Goal: Contribute content: Add original content to the website for others to see

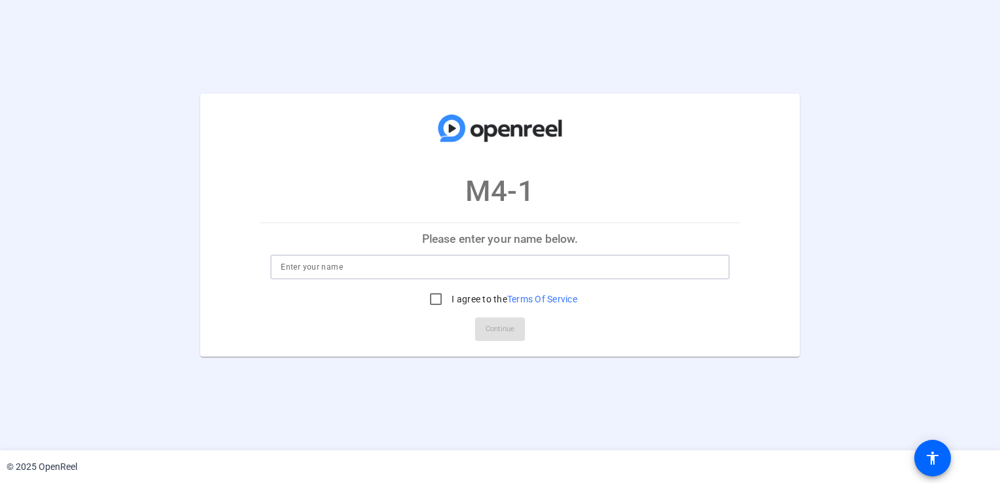
click at [321, 272] on input at bounding box center [500, 267] width 438 height 16
drag, startPoint x: 368, startPoint y: 265, endPoint x: 266, endPoint y: 243, distance: 105.1
click at [266, 243] on div "Please enter your name below. KBP Kevin Brian Perry I agree to the Terms Of Ser…" at bounding box center [500, 289] width 480 height 134
type input "Kevin B. Perry"
click at [313, 204] on mat-card-title "M4-1" at bounding box center [500, 153] width 600 height 119
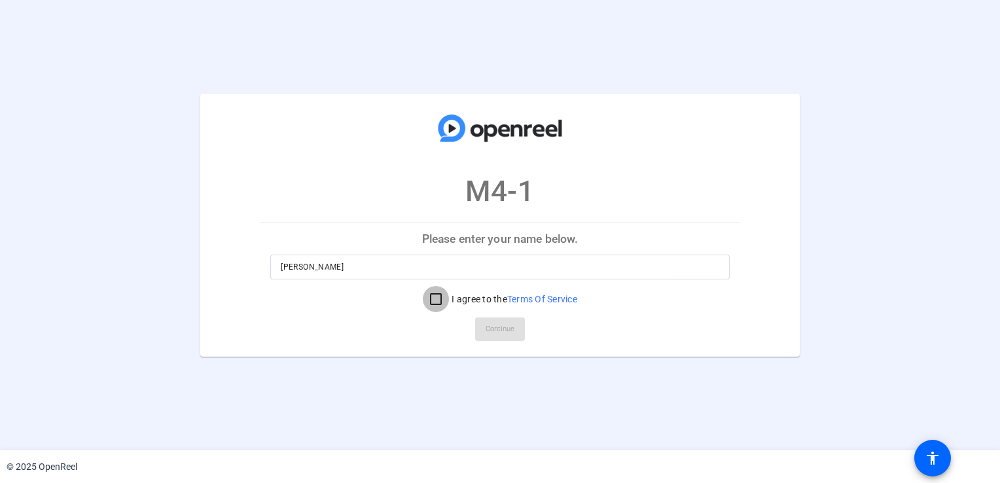
click at [436, 298] on input "I agree to the Terms Of Service" at bounding box center [436, 299] width 26 height 26
checkbox input "true"
click at [489, 328] on span "Continue" at bounding box center [500, 329] width 29 height 20
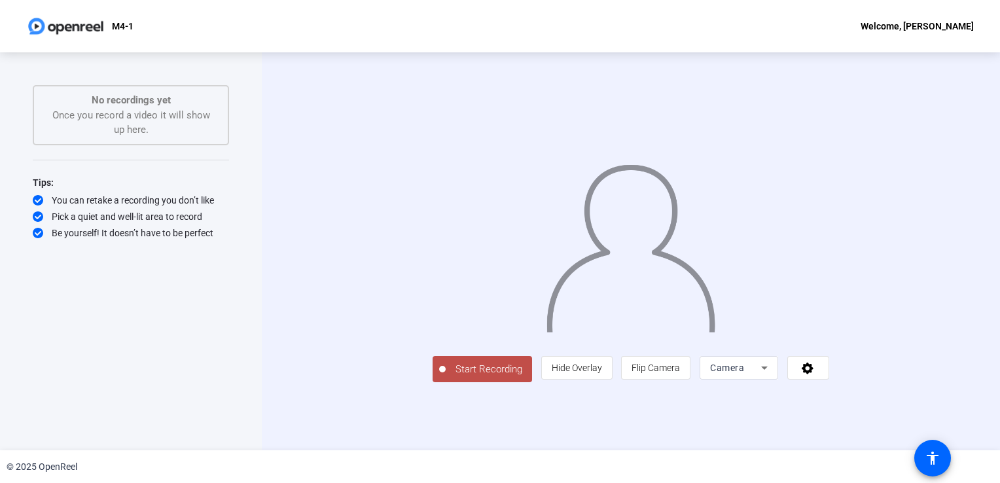
click at [744, 373] on span "Camera" at bounding box center [727, 368] width 34 height 10
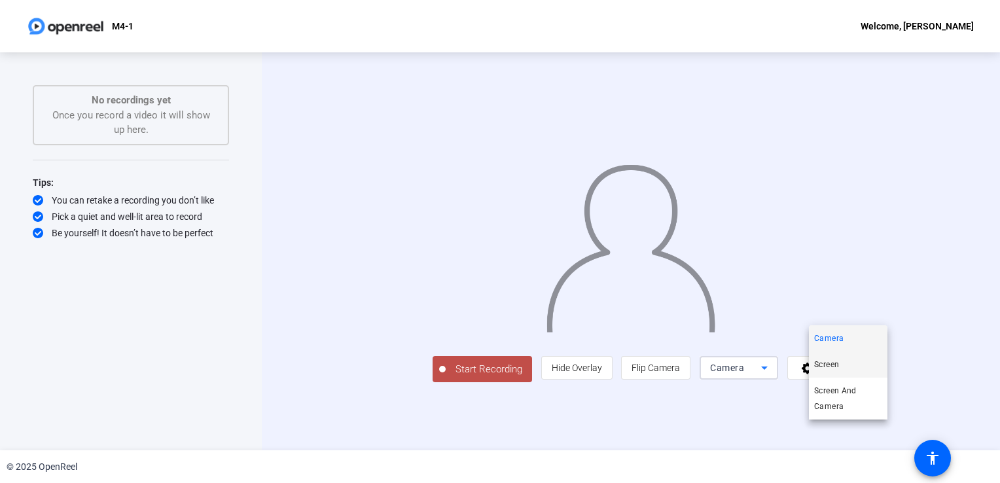
click at [825, 358] on span "Screen" at bounding box center [826, 365] width 25 height 16
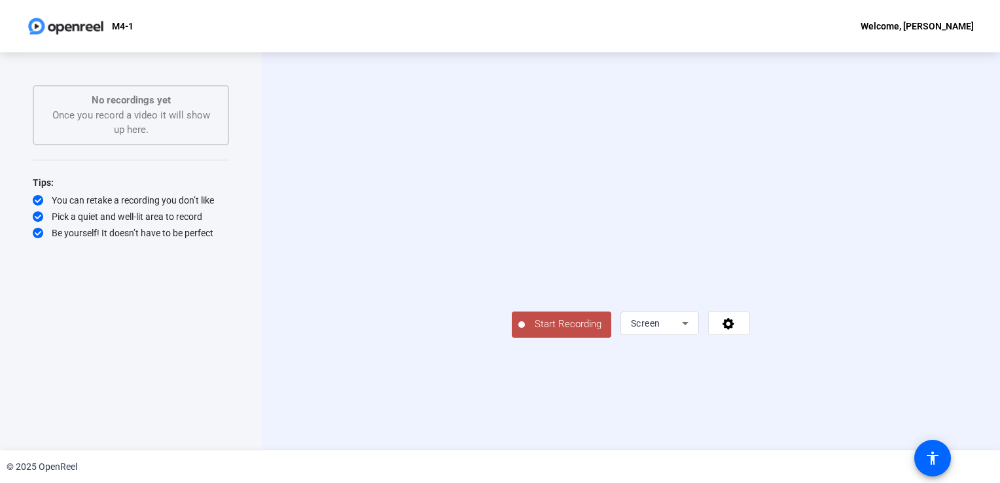
click at [525, 332] on span "Start Recording" at bounding box center [568, 324] width 86 height 15
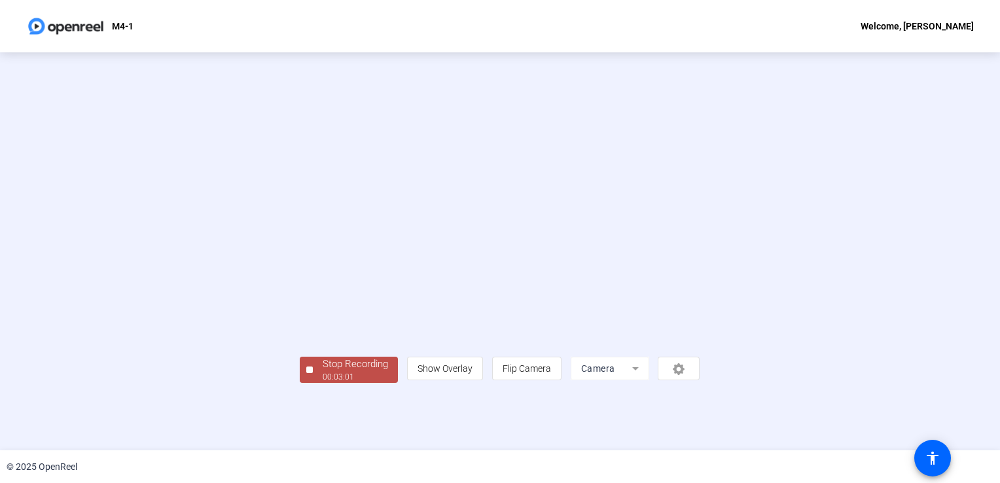
scroll to position [37, 0]
click at [323, 383] on div "00:03:03" at bounding box center [355, 377] width 65 height 12
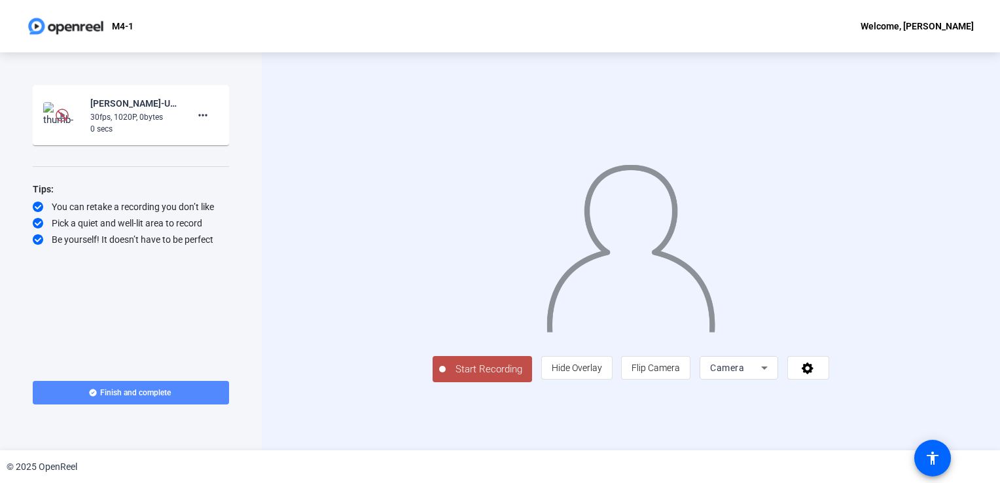
click at [127, 393] on span "Finish and complete" at bounding box center [135, 392] width 71 height 10
click at [74, 116] on img at bounding box center [62, 115] width 39 height 26
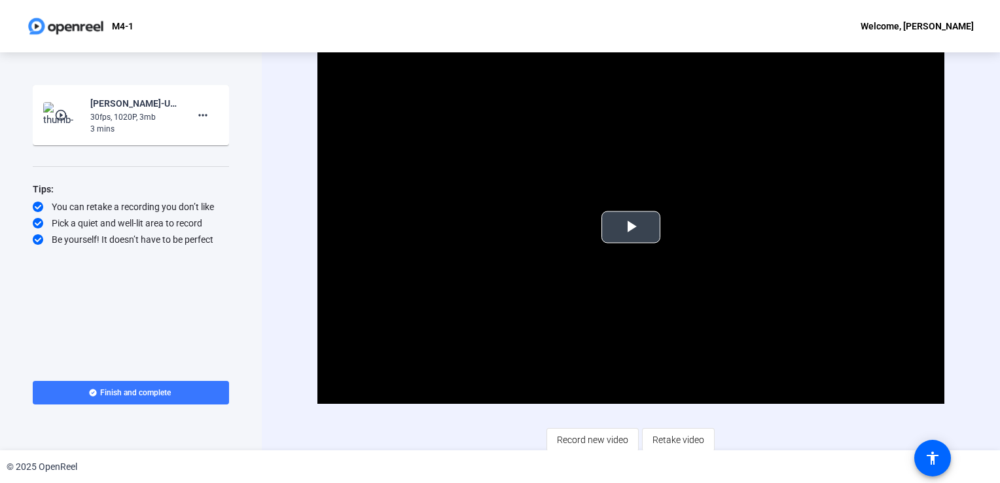
click at [631, 227] on span "Video Player" at bounding box center [631, 227] width 0 height 0
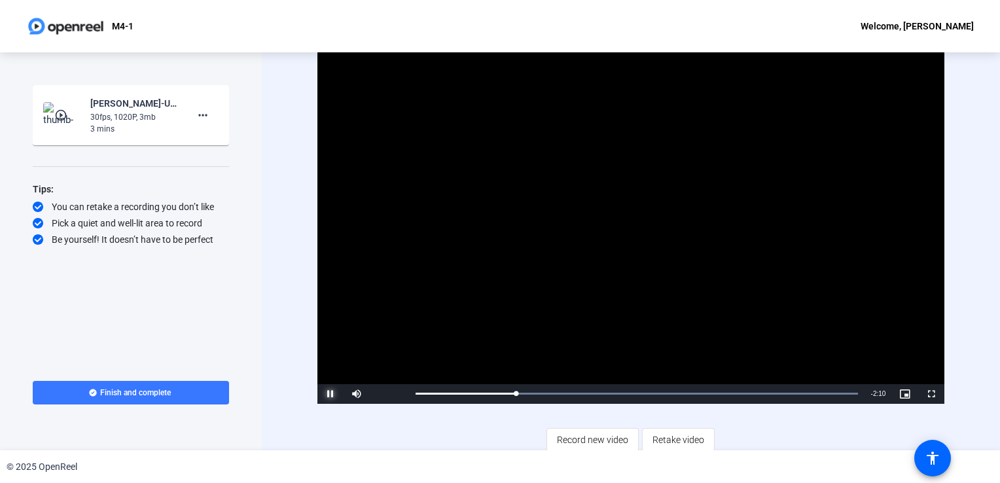
drag, startPoint x: 325, startPoint y: 393, endPoint x: 327, endPoint y: 382, distance: 10.6
click at [326, 394] on span "Video Player" at bounding box center [330, 394] width 26 height 0
click at [204, 118] on mat-icon "more_horiz" at bounding box center [203, 115] width 16 height 16
click at [211, 143] on span "Delete clip" at bounding box center [224, 143] width 52 height 16
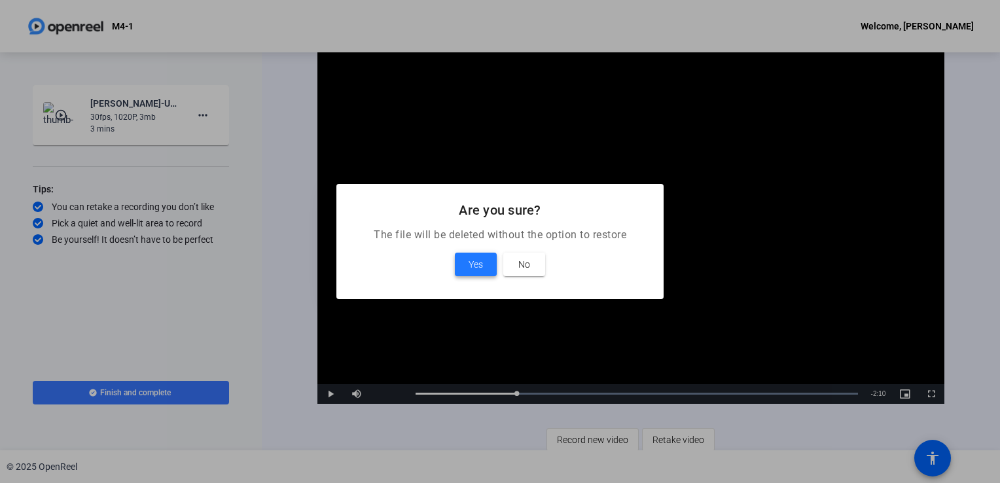
click at [469, 267] on span "Yes" at bounding box center [476, 265] width 14 height 16
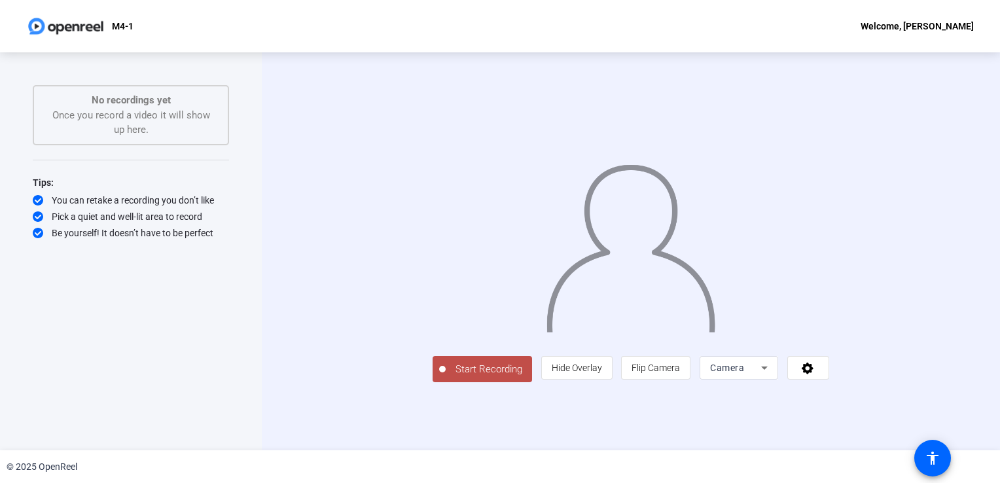
click at [744, 373] on span "Camera" at bounding box center [727, 368] width 34 height 10
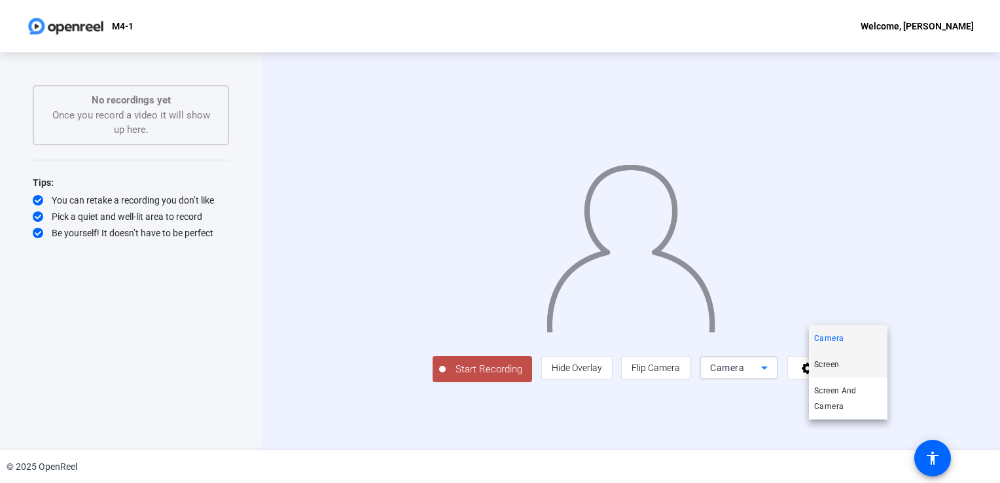
click at [819, 364] on span "Screen" at bounding box center [826, 365] width 25 height 16
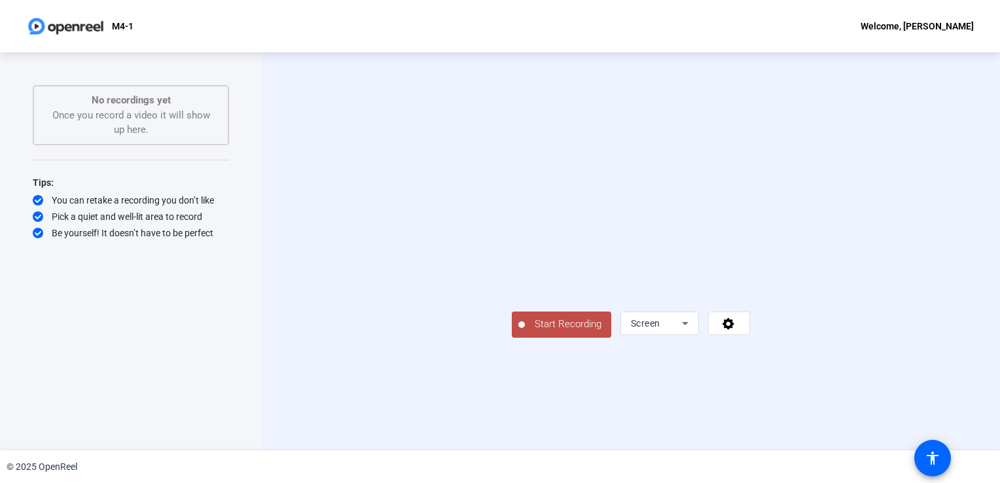
click at [525, 332] on span "Start Recording" at bounding box center [568, 324] width 86 height 15
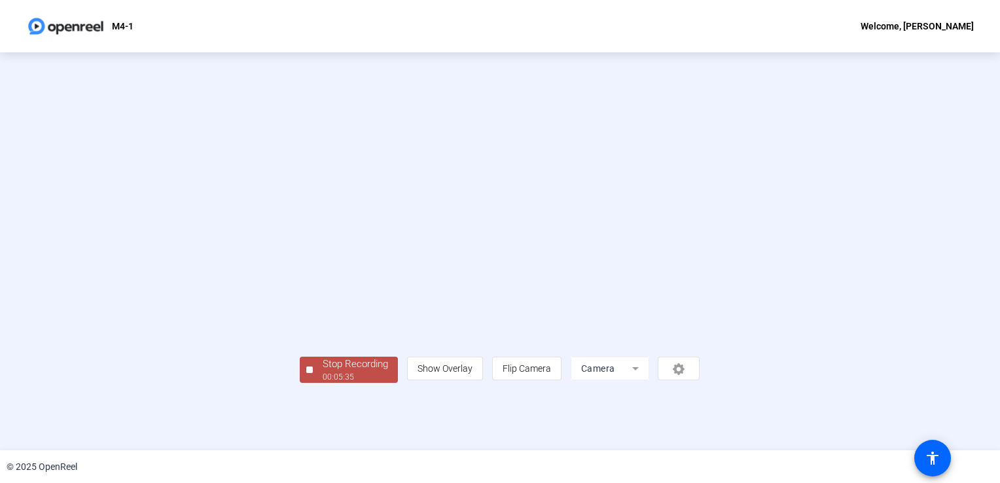
scroll to position [37, 0]
click at [323, 383] on div "00:05:36" at bounding box center [355, 377] width 65 height 12
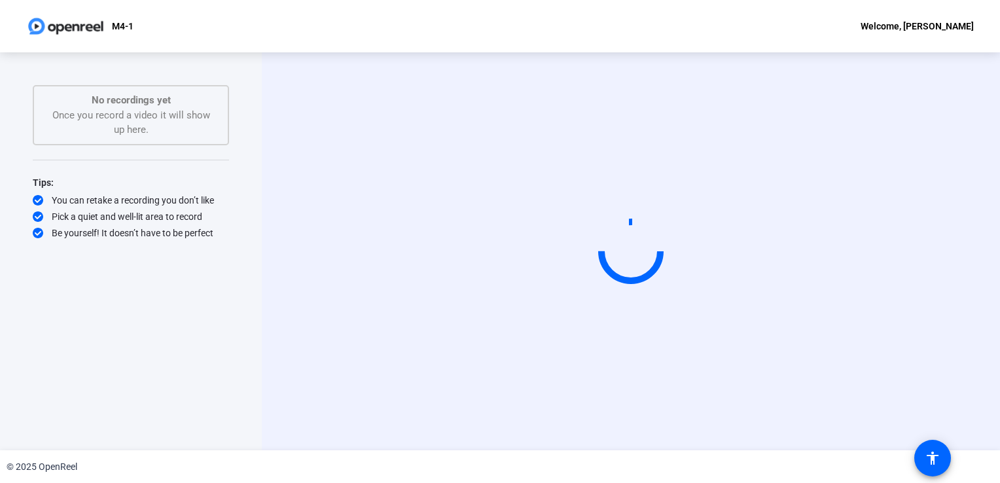
scroll to position [0, 0]
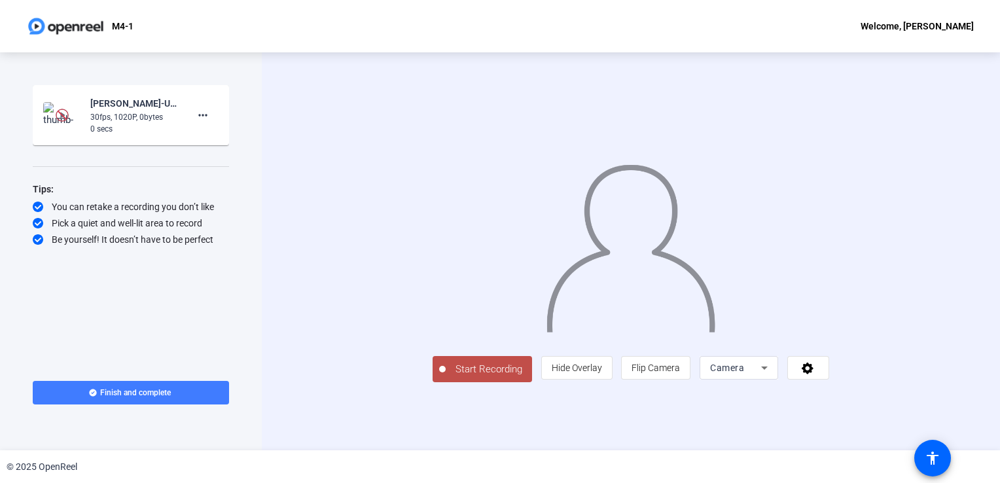
click at [127, 392] on span "Finish and complete" at bounding box center [135, 392] width 71 height 10
click at [111, 390] on span "Finish and complete" at bounding box center [135, 392] width 71 height 10
drag, startPoint x: 246, startPoint y: 425, endPoint x: 243, endPoint y: 419, distance: 7.0
click at [246, 424] on div "Start Recording [PERSON_NAME]-UAPTC-ENRG 10011 FOOTAGE-M4-1-1756762201189-scree…" at bounding box center [131, 251] width 262 height 398
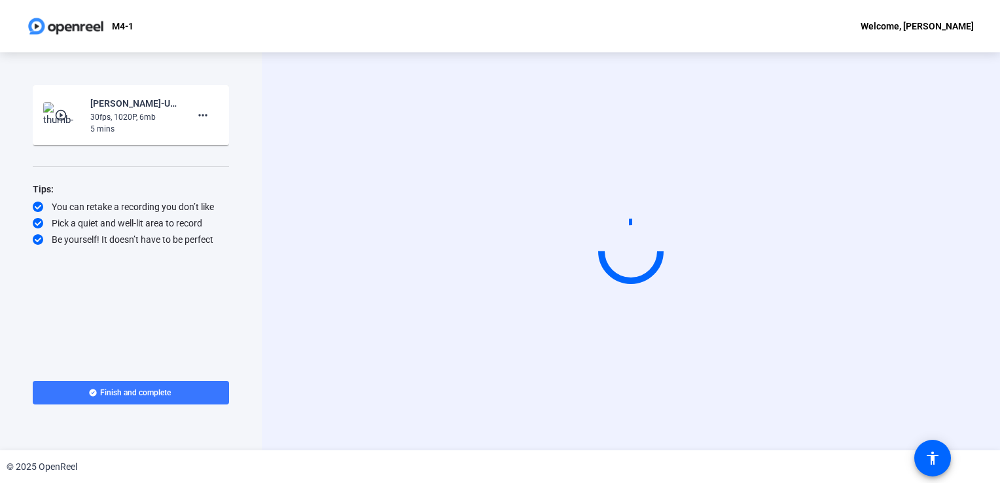
click at [60, 115] on mat-icon "play_circle_outline" at bounding box center [62, 115] width 16 height 13
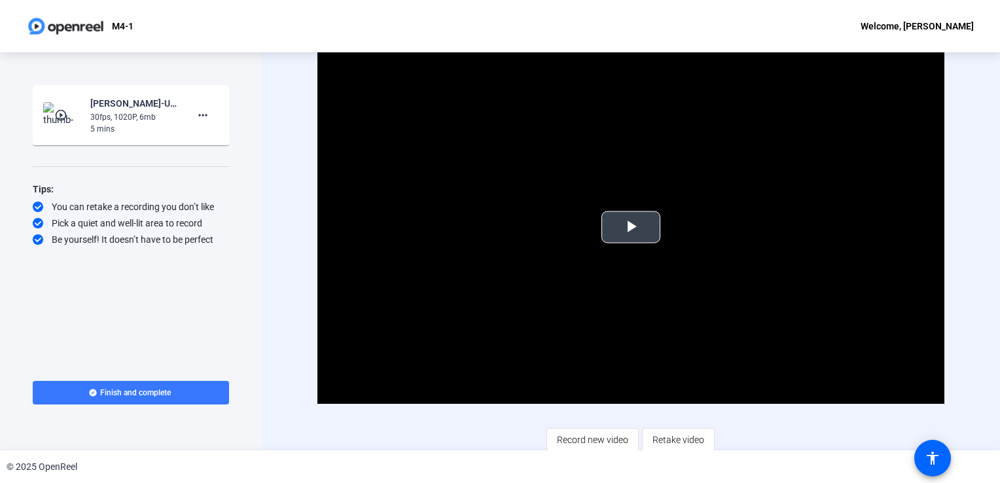
click at [631, 227] on span "Video Player" at bounding box center [631, 227] width 0 height 0
